Goal: Information Seeking & Learning: Learn about a topic

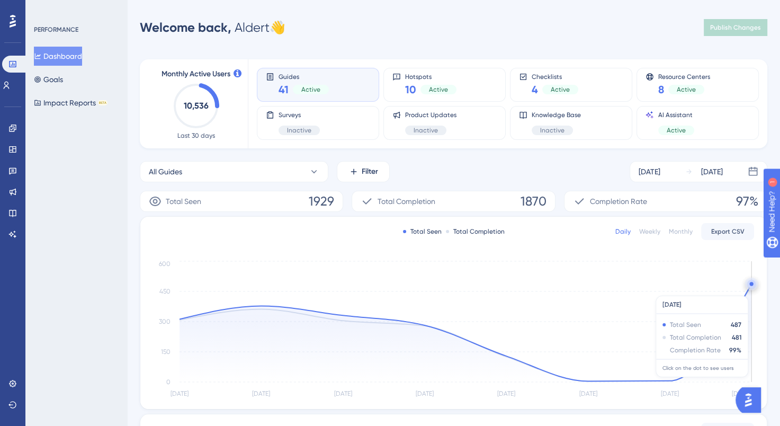
click at [741, 290] on icon "[DATE] Aug [DATE] Aug [DATE] Aug [DATE] Aug 25 0 150 300 450 600" at bounding box center [453, 330] width 601 height 142
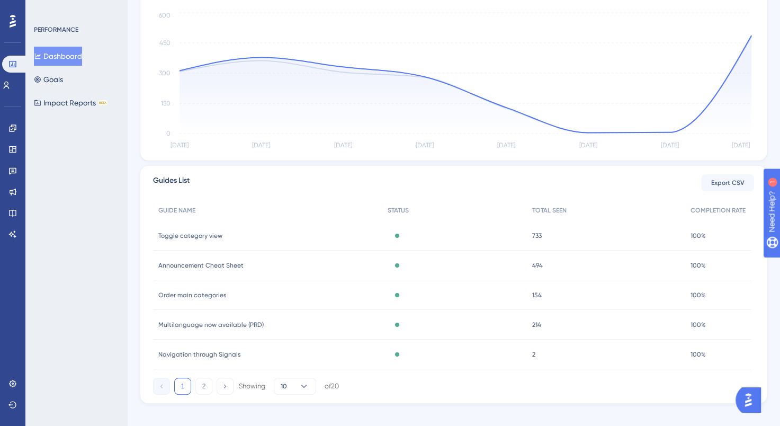
scroll to position [260, 0]
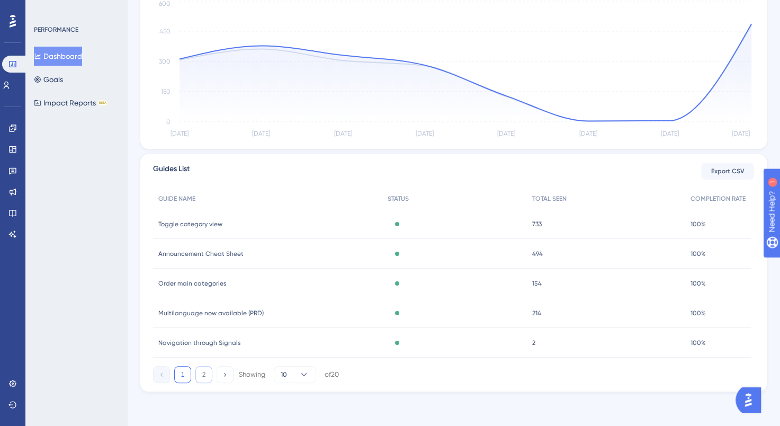
click at [201, 374] on button "2" at bounding box center [204, 374] width 17 height 17
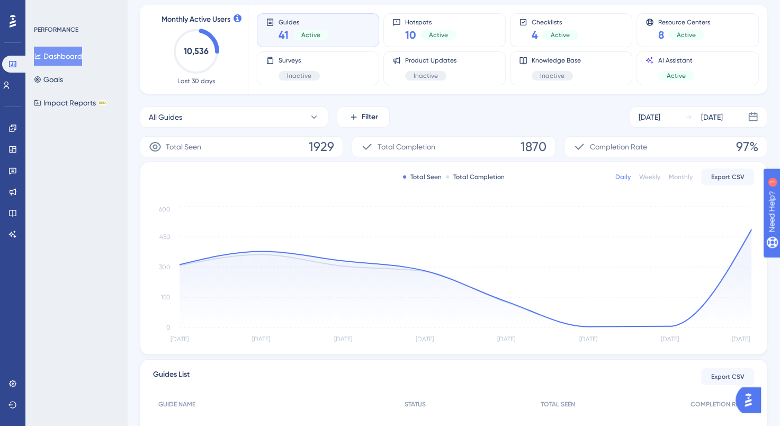
scroll to position [48, 0]
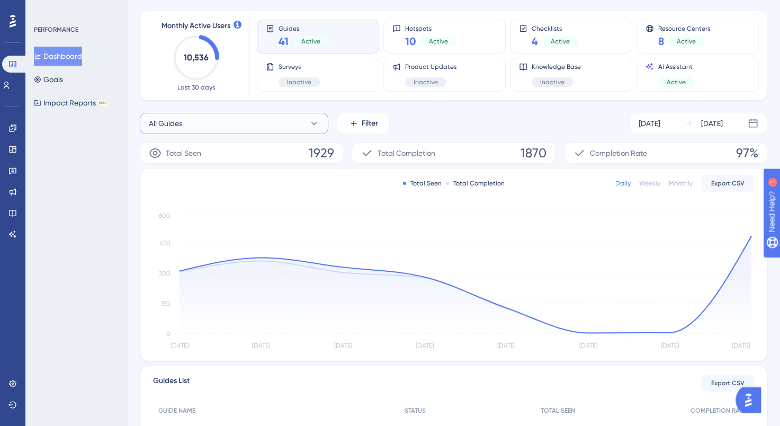
click at [287, 123] on button "All Guides" at bounding box center [234, 123] width 189 height 21
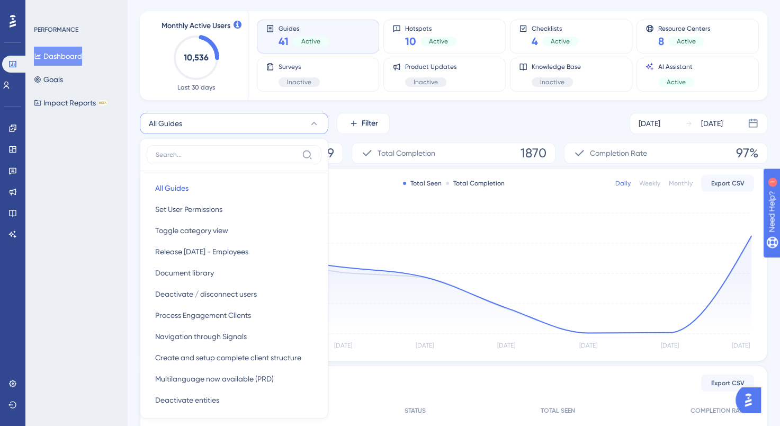
scroll to position [86, 0]
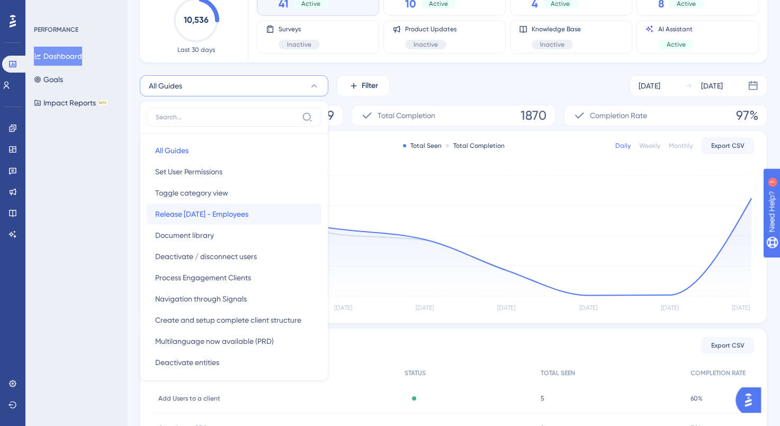
click at [236, 212] on span "Release [DATE] - Employees" at bounding box center [201, 214] width 93 height 13
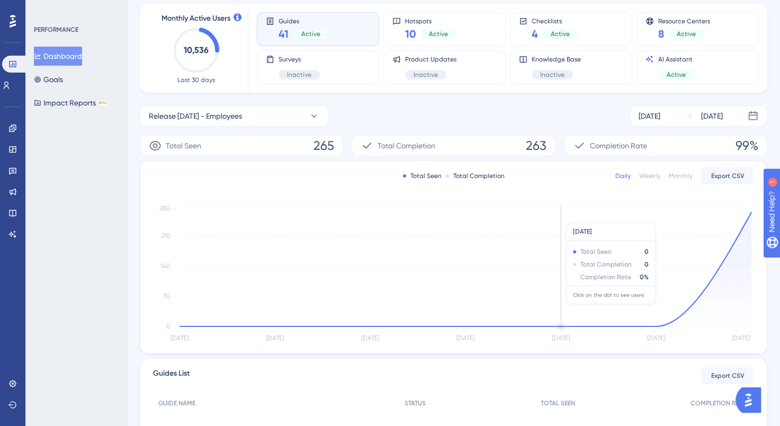
scroll to position [33, 0]
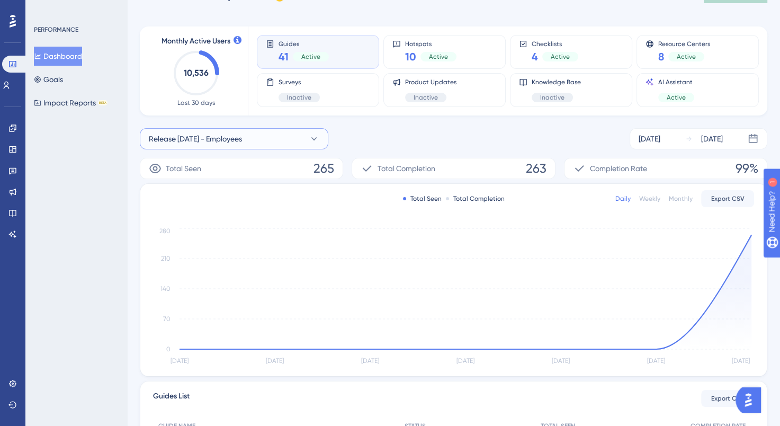
click at [316, 138] on icon at bounding box center [315, 138] width 6 height 3
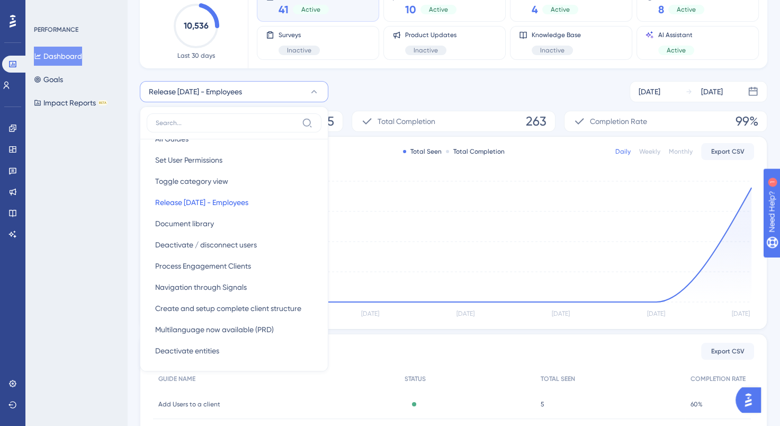
scroll to position [0, 0]
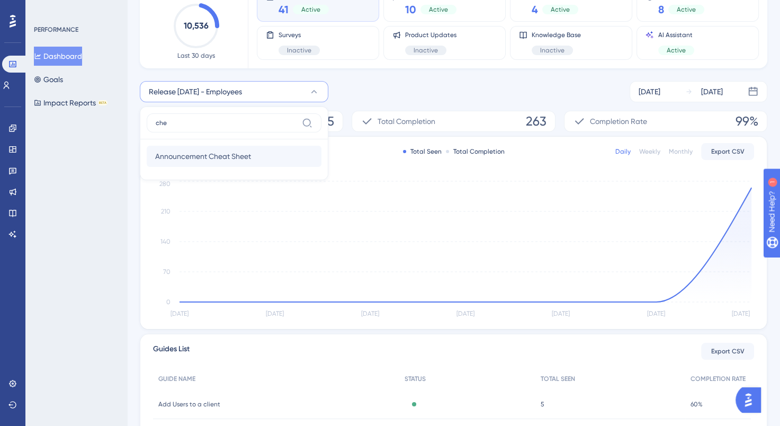
type input "che"
click at [223, 159] on span "Announcement Cheat Sheet" at bounding box center [203, 156] width 96 height 13
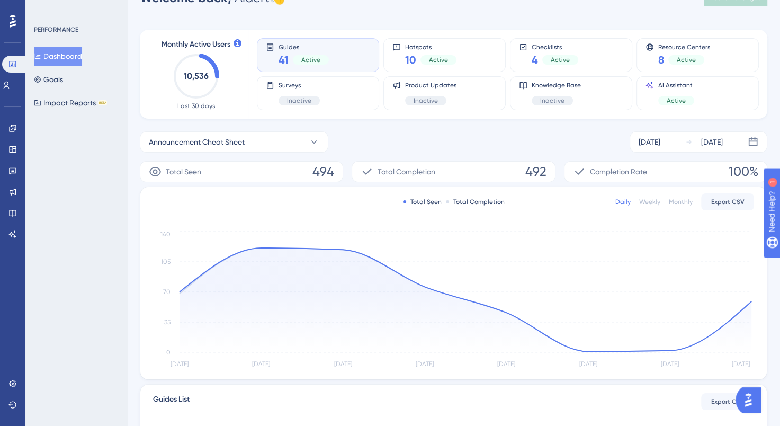
scroll to position [27, 0]
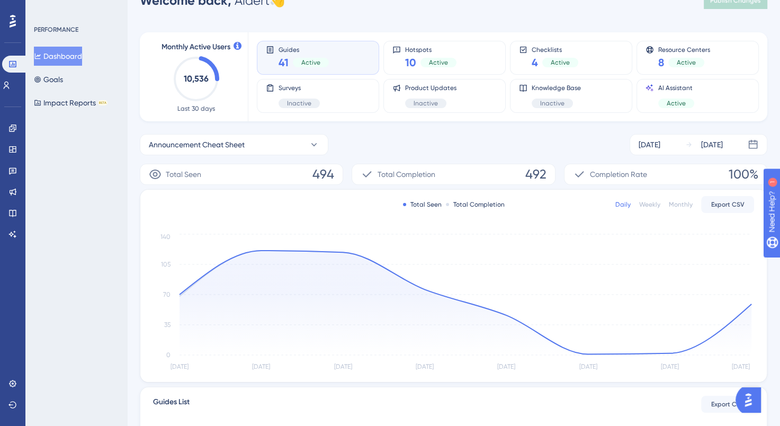
click at [653, 204] on div "Weekly" at bounding box center [650, 204] width 21 height 8
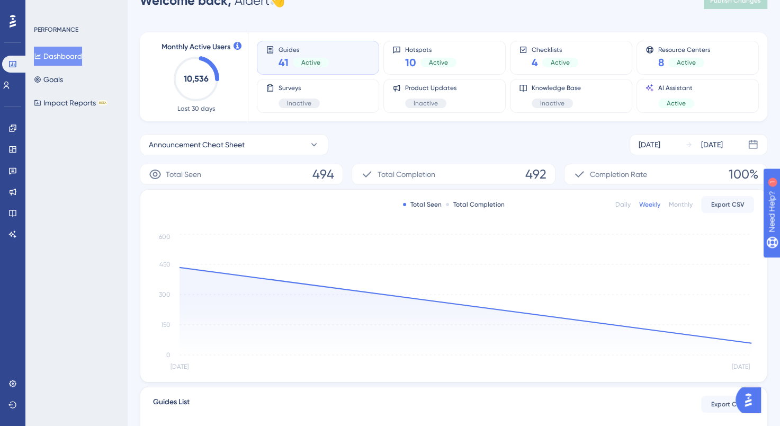
click at [689, 200] on div "Monthly" at bounding box center [681, 204] width 24 height 8
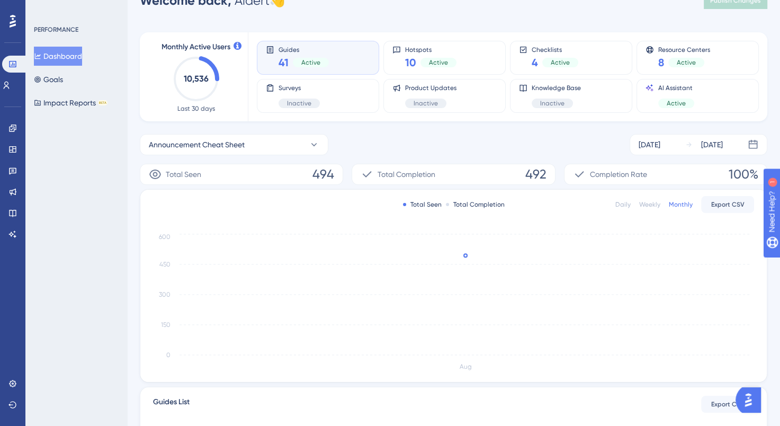
click at [655, 207] on div "Weekly" at bounding box center [650, 204] width 21 height 8
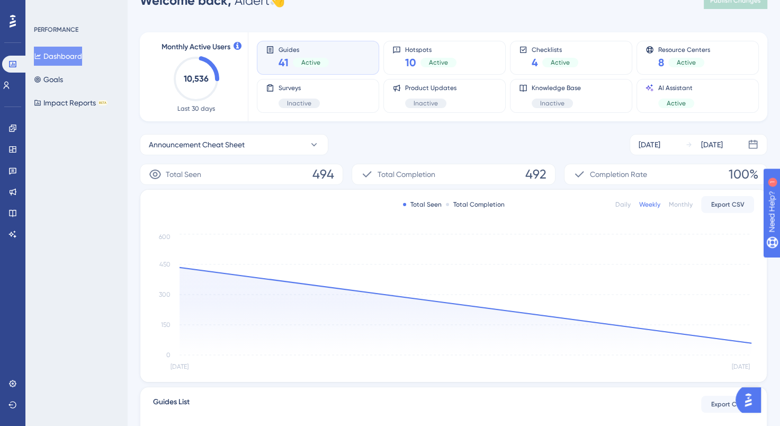
click at [620, 204] on div "Daily" at bounding box center [623, 204] width 15 height 8
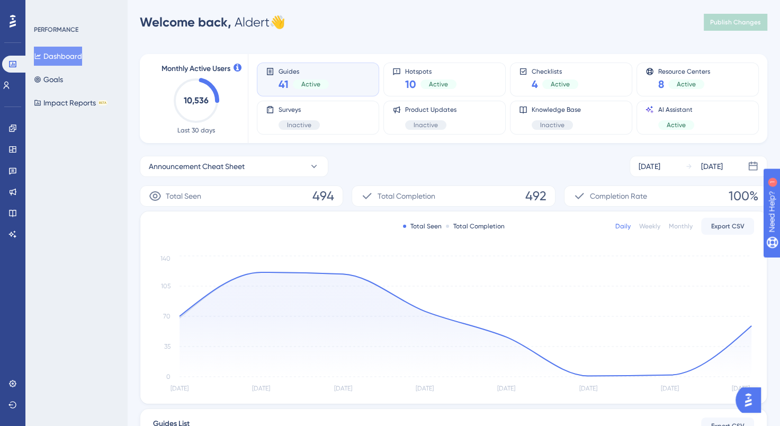
scroll to position [0, 0]
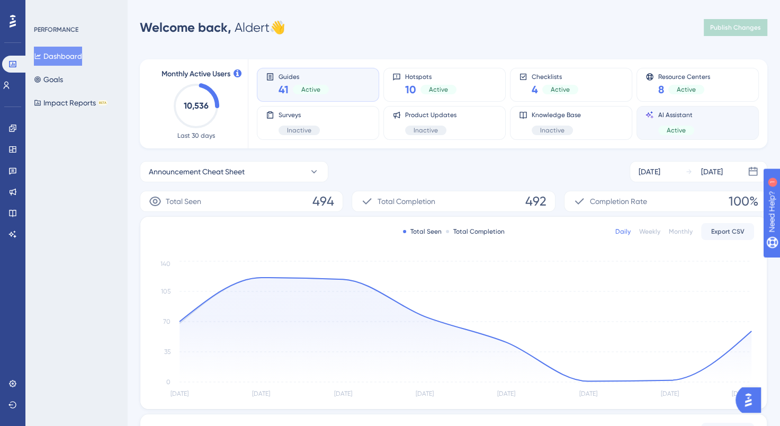
click at [659, 119] on div "AI Assistant Active" at bounding box center [677, 123] width 36 height 24
